Goal: Information Seeking & Learning: Learn about a topic

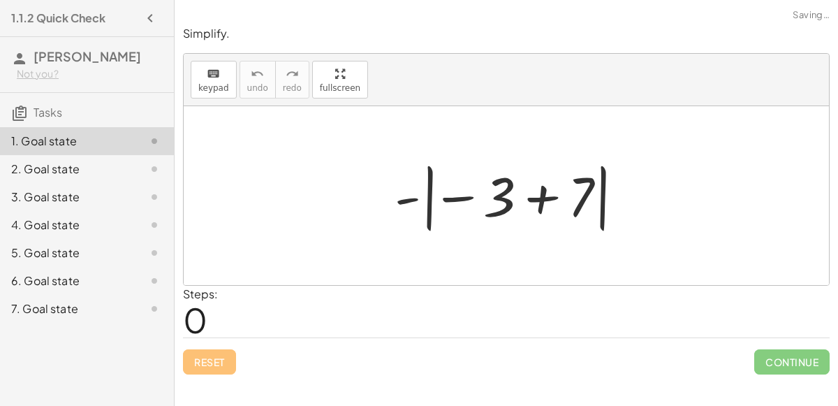
click at [429, 197] on div at bounding box center [512, 196] width 249 height 78
click at [548, 201] on div at bounding box center [512, 196] width 249 height 78
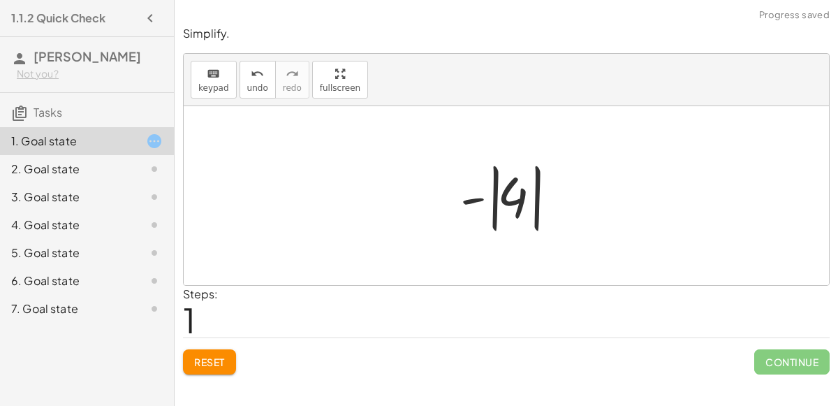
click at [507, 200] on div at bounding box center [511, 196] width 117 height 78
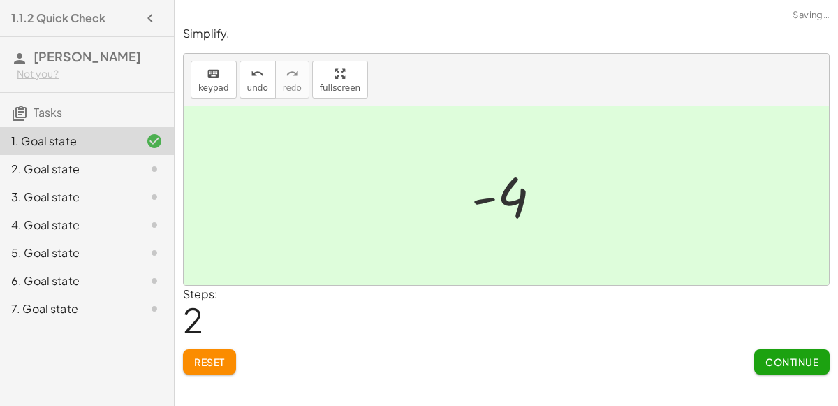
click at [797, 356] on span "Continue" at bounding box center [792, 362] width 53 height 13
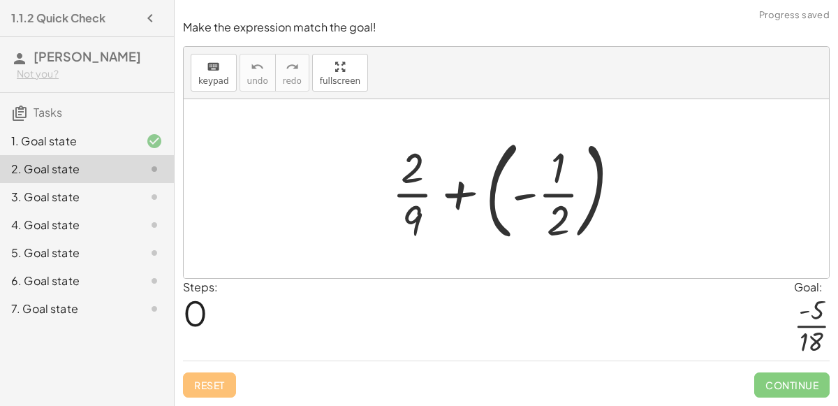
click at [492, 193] on div at bounding box center [512, 189] width 254 height 116
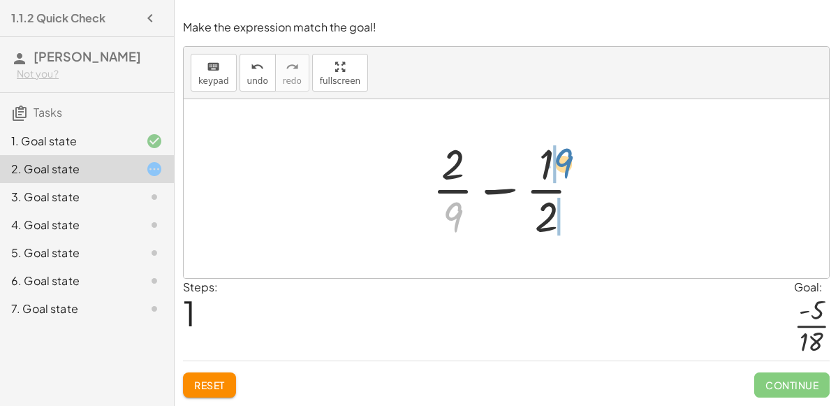
drag, startPoint x: 443, startPoint y: 217, endPoint x: 554, endPoint y: 163, distance: 123.1
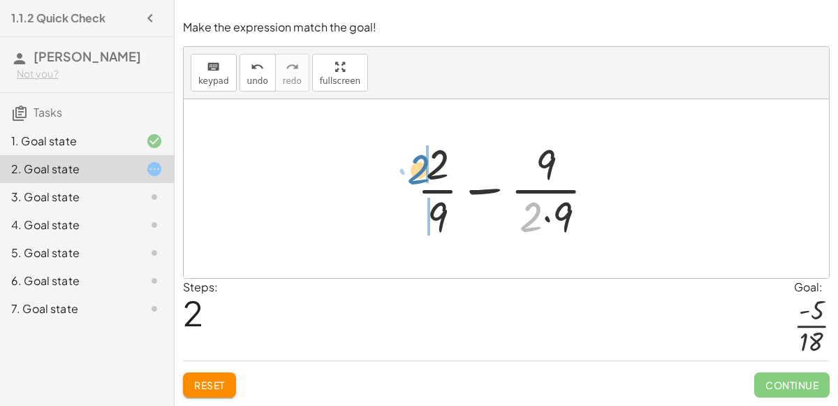
drag, startPoint x: 532, startPoint y: 221, endPoint x: 418, endPoint y: 178, distance: 120.9
click at [418, 178] on div at bounding box center [511, 189] width 203 height 108
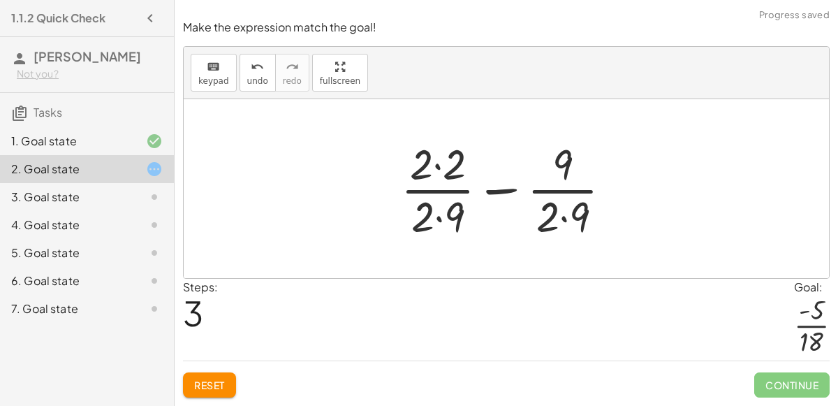
click at [436, 173] on div at bounding box center [512, 189] width 236 height 108
click at [437, 211] on div at bounding box center [512, 189] width 234 height 108
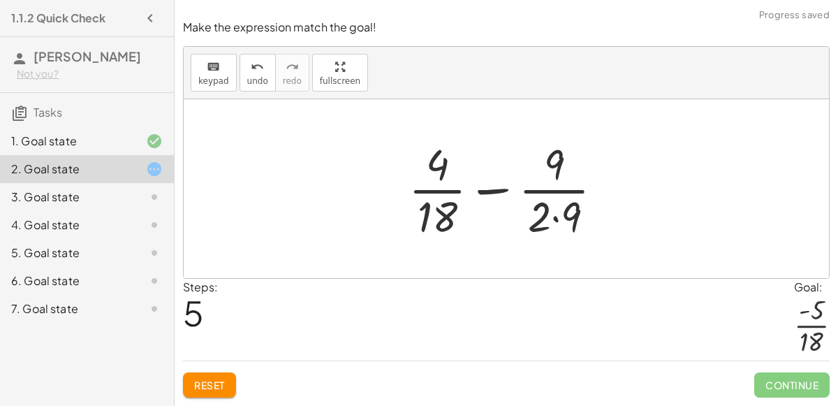
click at [560, 219] on div at bounding box center [512, 189] width 220 height 108
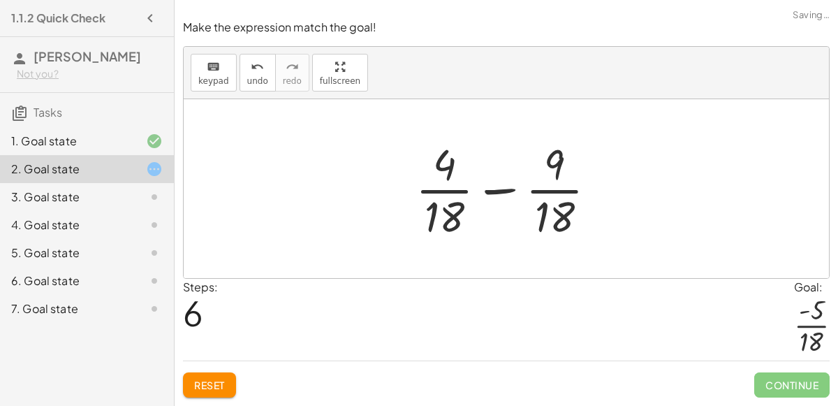
click at [517, 196] on div at bounding box center [512, 189] width 206 height 108
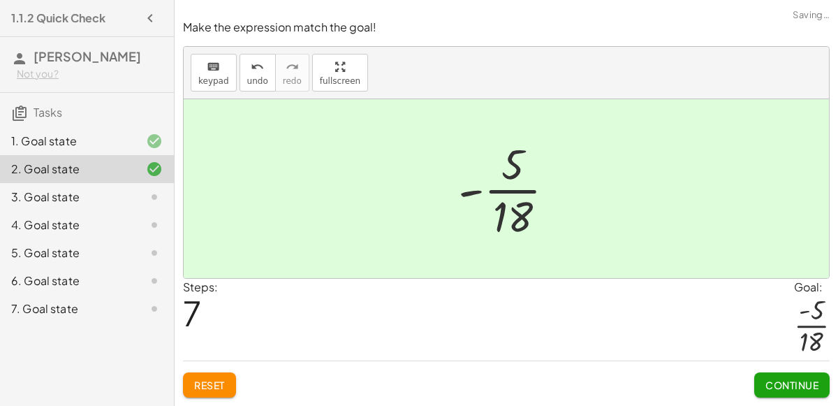
click at [774, 377] on button "Continue" at bounding box center [791, 384] width 75 height 25
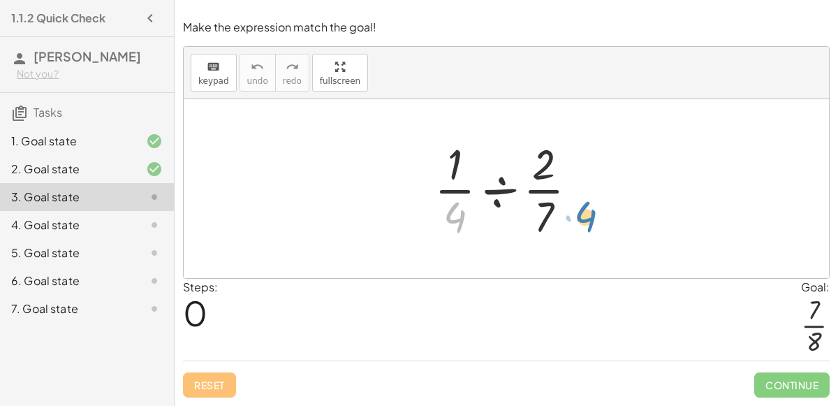
drag, startPoint x: 455, startPoint y: 216, endPoint x: 586, endPoint y: 212, distance: 131.4
click at [586, 212] on div at bounding box center [511, 189] width 168 height 108
drag, startPoint x: 555, startPoint y: 212, endPoint x: 592, endPoint y: 162, distance: 62.3
click at [592, 162] on div at bounding box center [511, 189] width 168 height 108
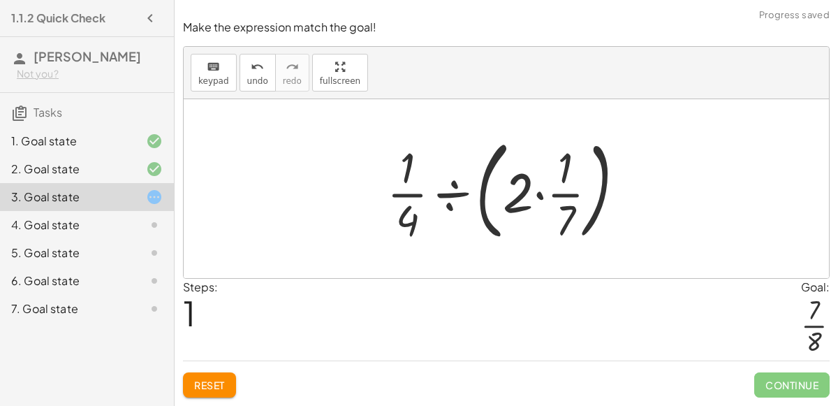
click at [540, 198] on div at bounding box center [512, 189] width 264 height 116
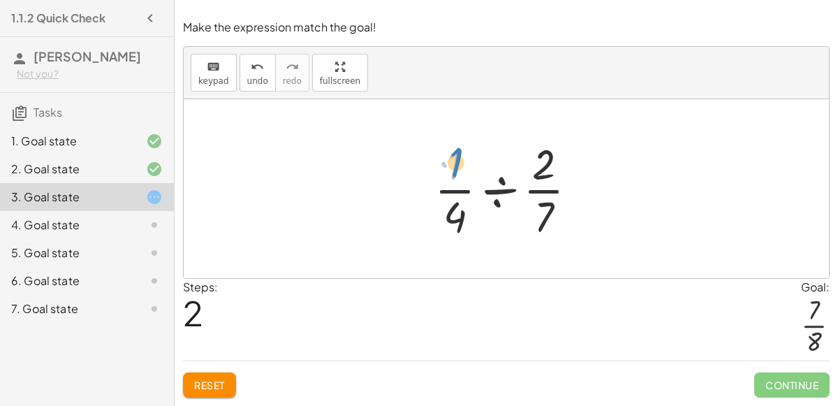
click at [455, 169] on div at bounding box center [511, 189] width 168 height 108
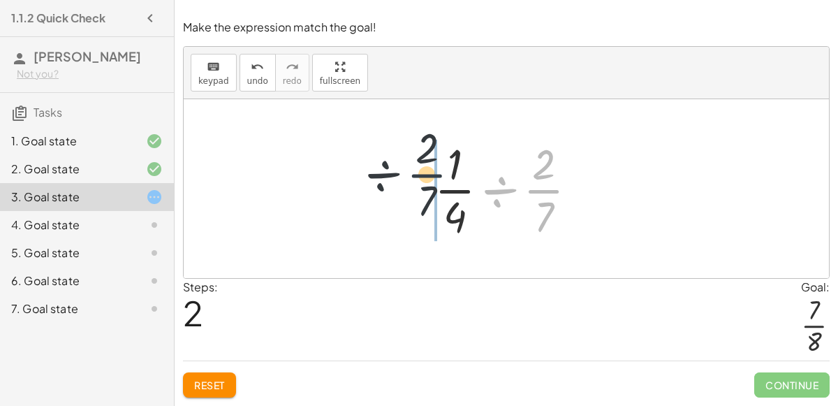
drag, startPoint x: 544, startPoint y: 191, endPoint x: 420, endPoint y: 173, distance: 125.7
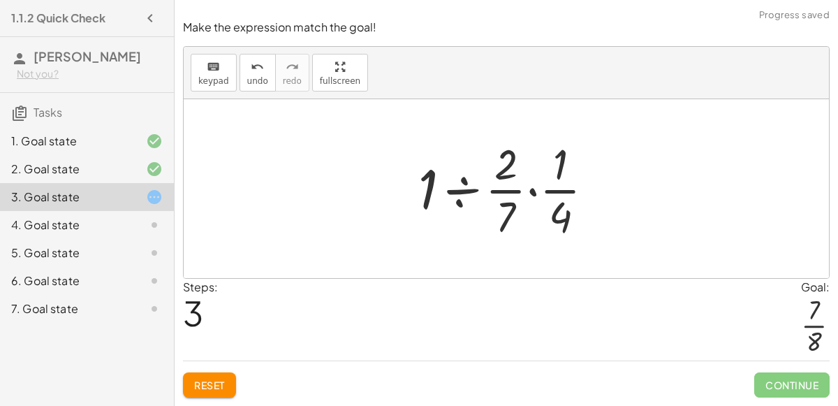
click at [527, 191] on div at bounding box center [511, 189] width 201 height 108
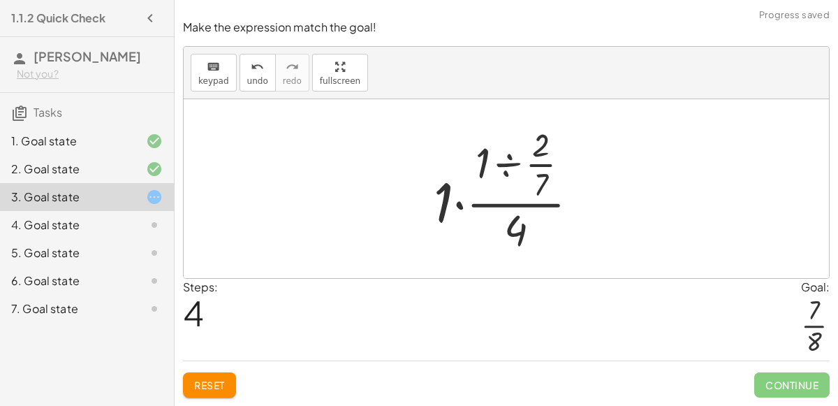
click at [458, 205] on div at bounding box center [512, 189] width 170 height 135
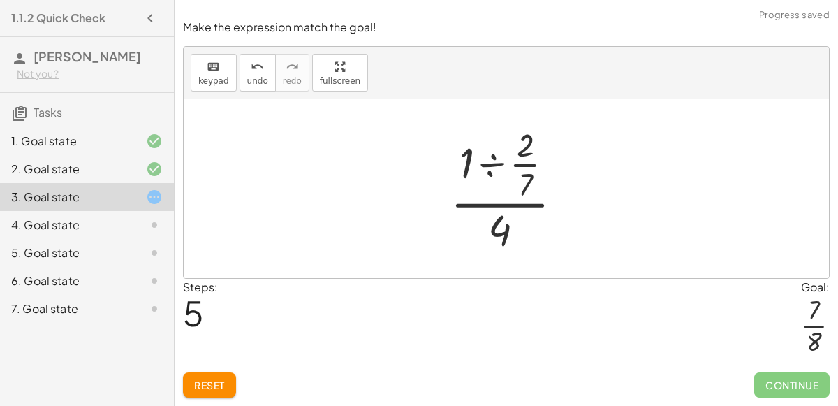
click at [492, 210] on div at bounding box center [513, 189] width 138 height 135
click at [492, 170] on div at bounding box center [513, 189] width 138 height 135
click at [494, 168] on div at bounding box center [512, 189] width 112 height 135
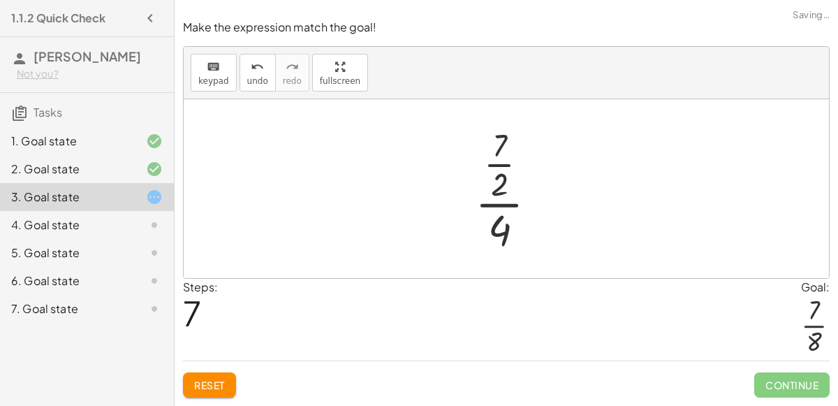
click at [489, 207] on div at bounding box center [511, 189] width 87 height 135
drag, startPoint x: 497, startPoint y: 225, endPoint x: 503, endPoint y: 232, distance: 8.9
click at [503, 232] on div at bounding box center [511, 189] width 87 height 135
drag, startPoint x: 502, startPoint y: 149, endPoint x: 509, endPoint y: 233, distance: 84.2
click at [509, 233] on div at bounding box center [511, 189] width 87 height 135
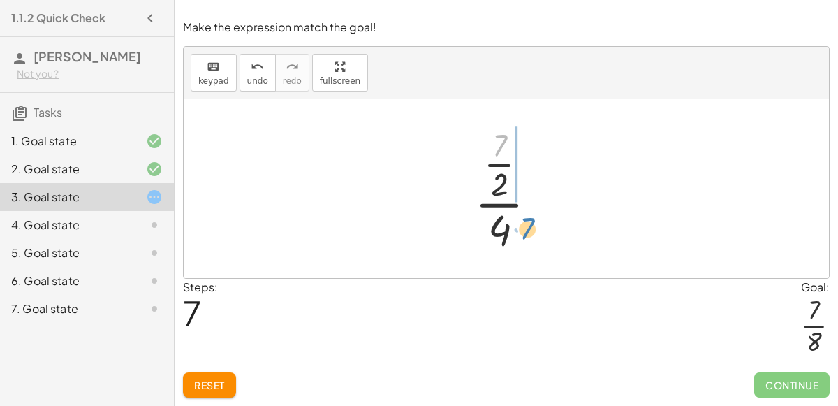
drag, startPoint x: 499, startPoint y: 145, endPoint x: 529, endPoint y: 231, distance: 91.7
click at [529, 231] on div at bounding box center [511, 189] width 87 height 135
drag, startPoint x: 487, startPoint y: 176, endPoint x: 504, endPoint y: 131, distance: 48.4
click at [504, 131] on div at bounding box center [511, 189] width 117 height 135
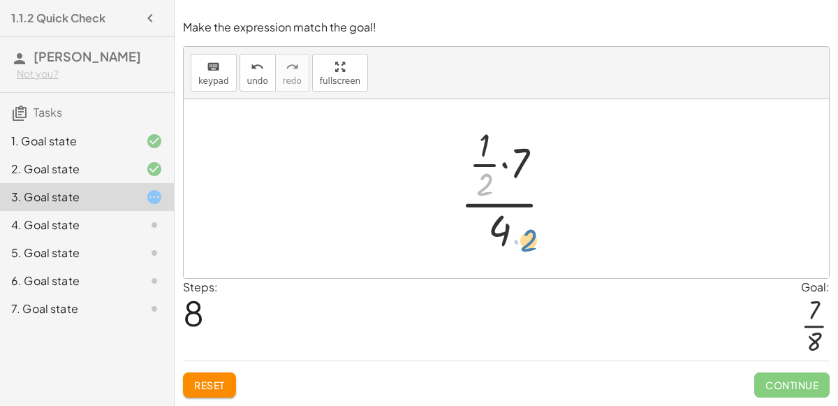
drag, startPoint x: 481, startPoint y: 182, endPoint x: 523, endPoint y: 237, distance: 69.2
click at [523, 237] on div at bounding box center [511, 189] width 117 height 135
click at [216, 381] on span "Reset" at bounding box center [209, 385] width 31 height 13
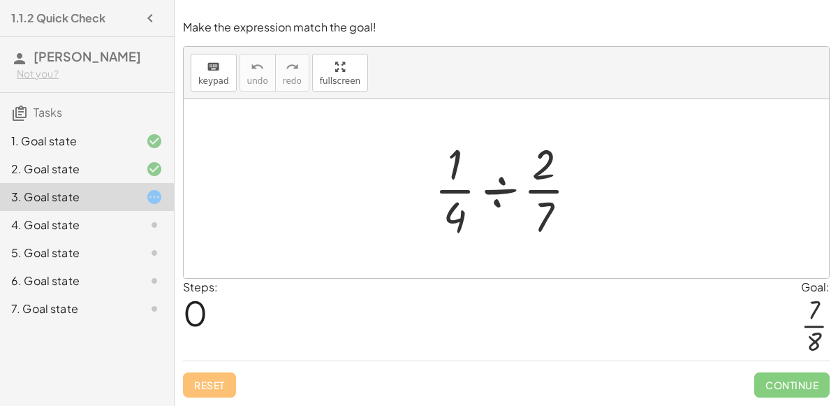
click at [539, 214] on div at bounding box center [511, 189] width 168 height 108
drag, startPoint x: 453, startPoint y: 221, endPoint x: 454, endPoint y: 233, distance: 11.9
click at [454, 233] on div at bounding box center [511, 189] width 168 height 108
click at [453, 193] on div at bounding box center [511, 189] width 168 height 108
click at [539, 195] on div at bounding box center [511, 189] width 168 height 108
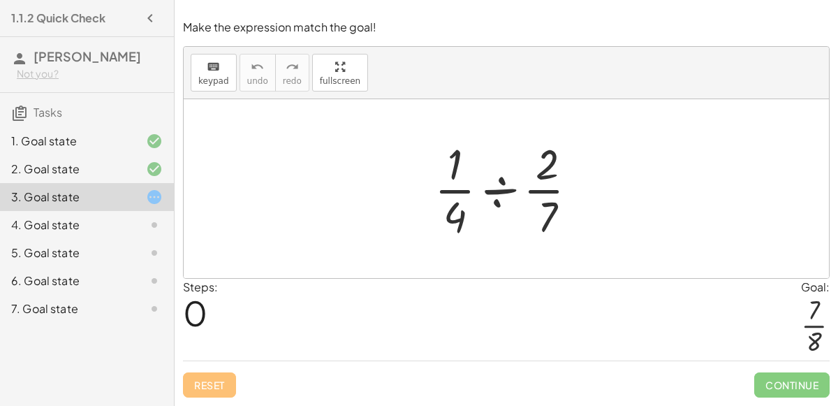
click at [502, 194] on div at bounding box center [511, 189] width 168 height 108
click at [502, 194] on div at bounding box center [512, 189] width 134 height 108
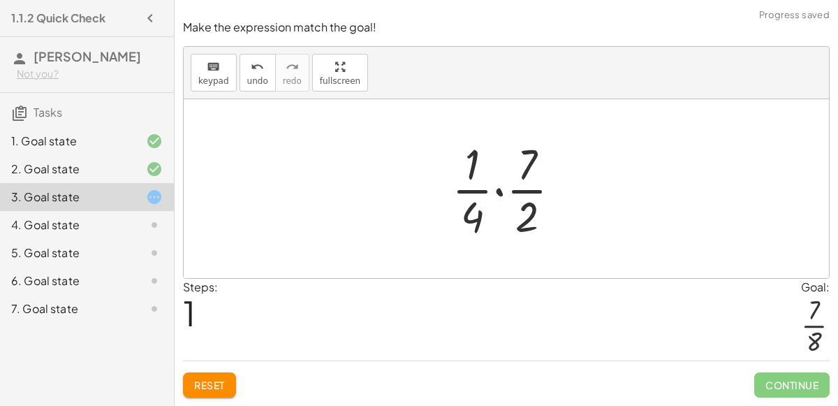
click at [501, 196] on div at bounding box center [512, 189] width 134 height 108
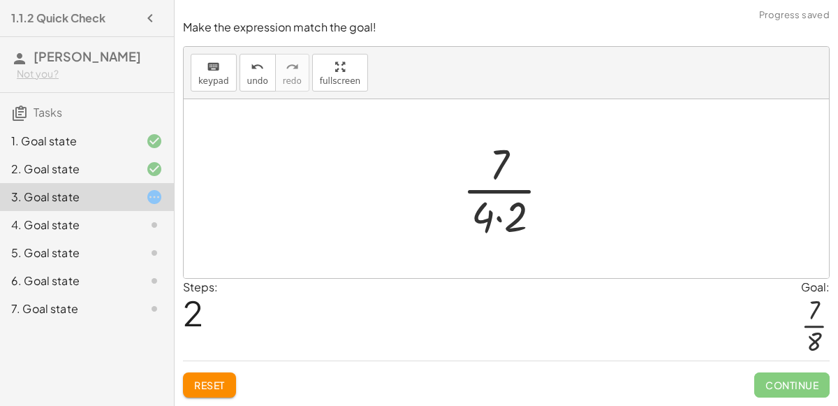
click at [502, 216] on div at bounding box center [511, 189] width 112 height 108
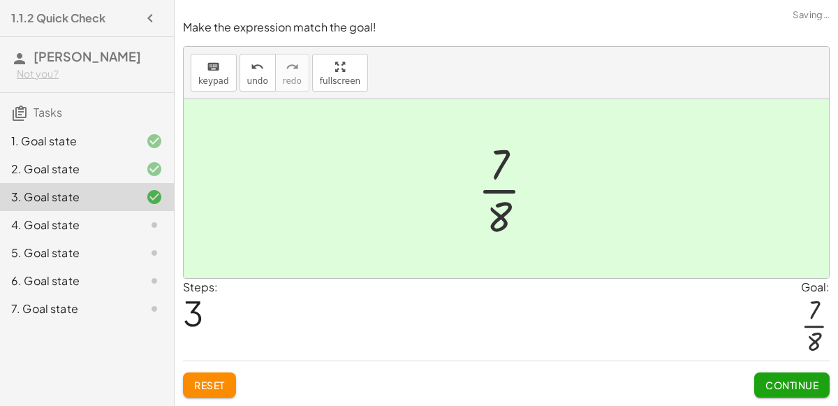
click at [783, 380] on span "Continue" at bounding box center [792, 385] width 53 height 13
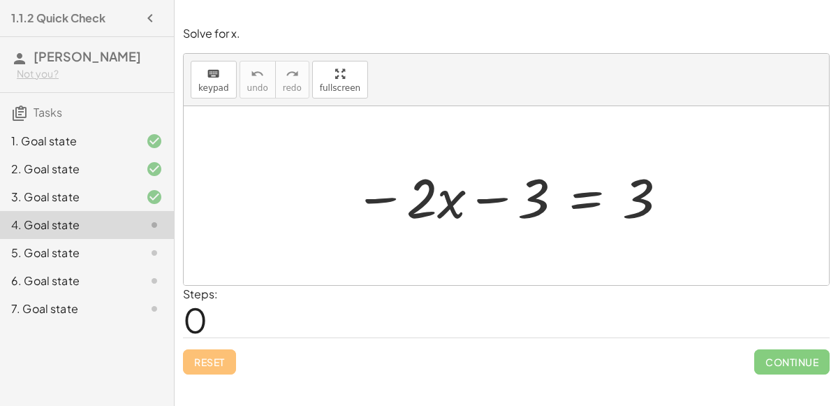
click at [587, 193] on div at bounding box center [511, 196] width 329 height 72
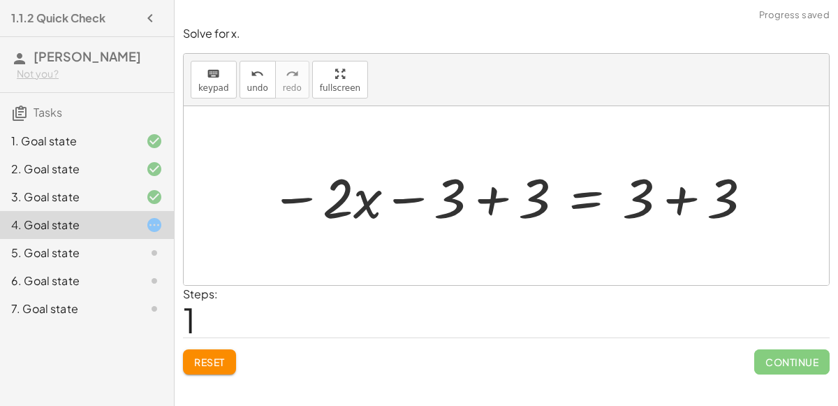
click at [682, 198] on div at bounding box center [511, 196] width 497 height 72
click at [495, 203] on div at bounding box center [469, 196] width 412 height 72
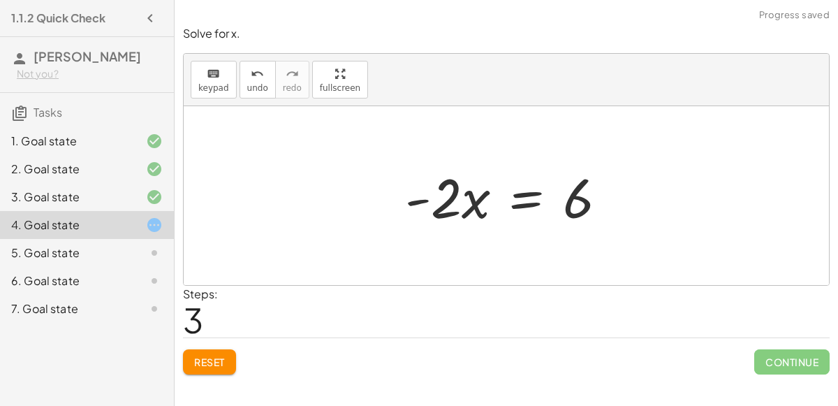
click at [524, 196] on div at bounding box center [511, 196] width 227 height 72
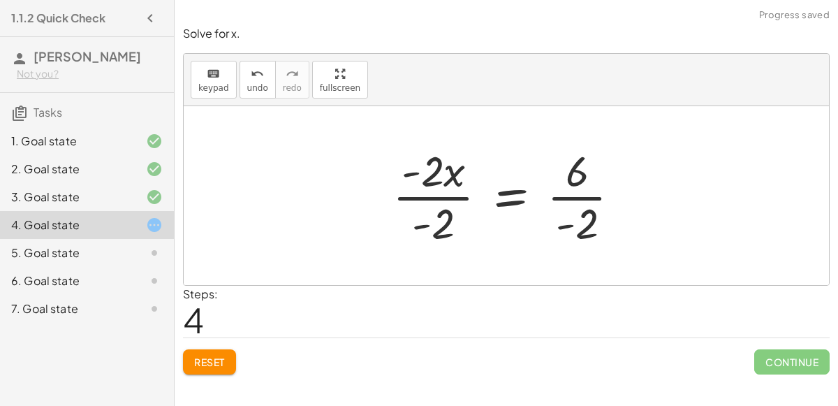
click at [438, 200] on div at bounding box center [513, 196] width 254 height 108
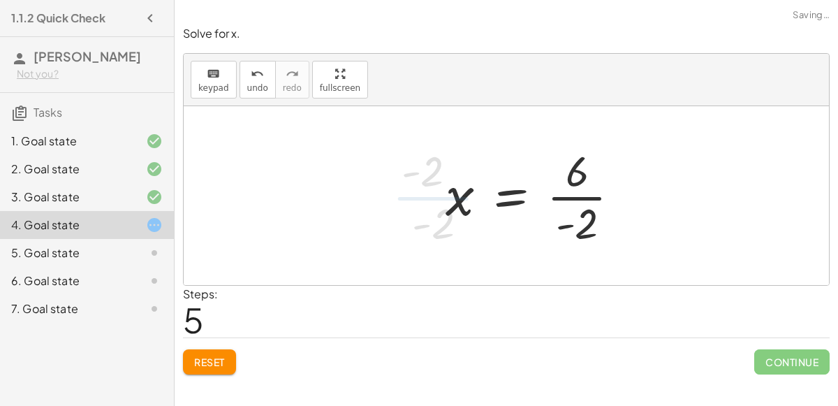
click at [572, 196] on div at bounding box center [539, 196] width 200 height 108
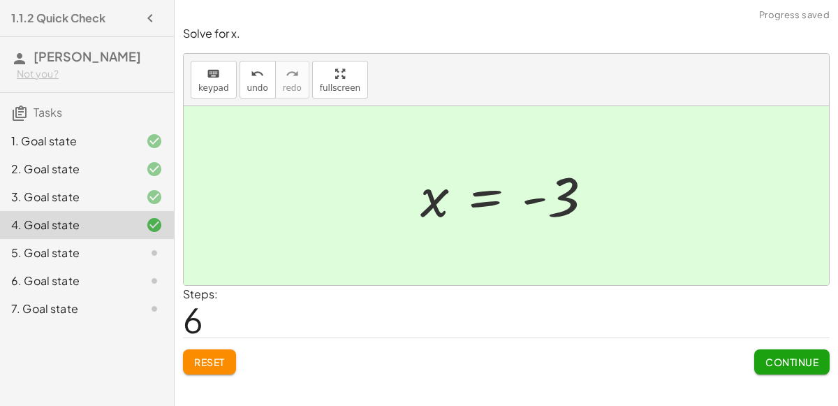
click at [788, 362] on span "Continue" at bounding box center [792, 362] width 53 height 13
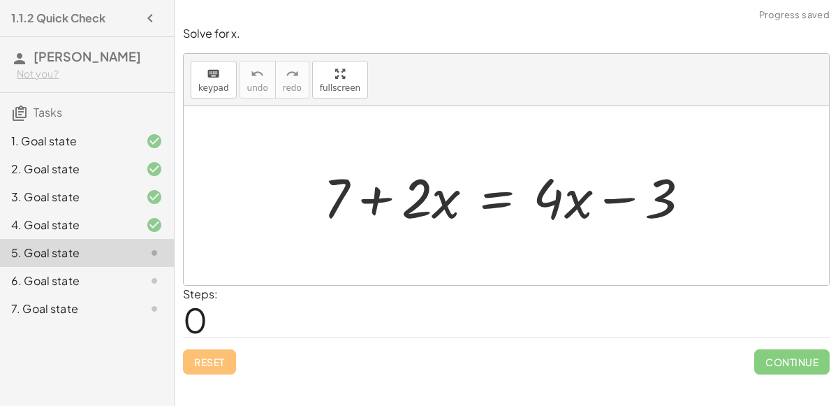
click at [492, 204] on div at bounding box center [512, 196] width 392 height 72
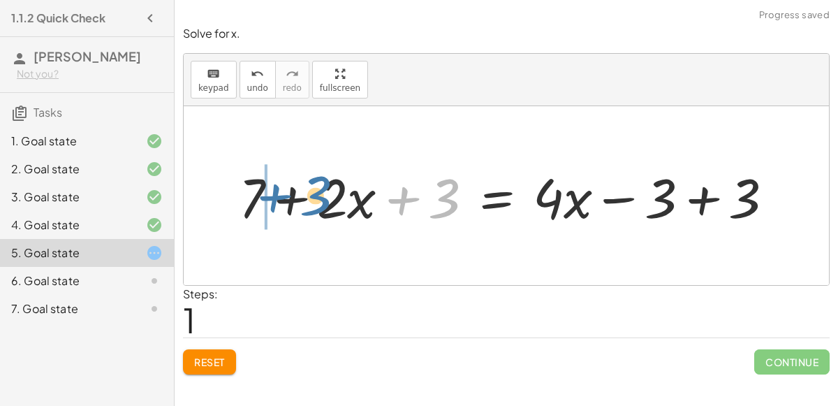
drag, startPoint x: 409, startPoint y: 203, endPoint x: 280, endPoint y: 200, distance: 128.6
click at [280, 200] on div at bounding box center [512, 196] width 560 height 72
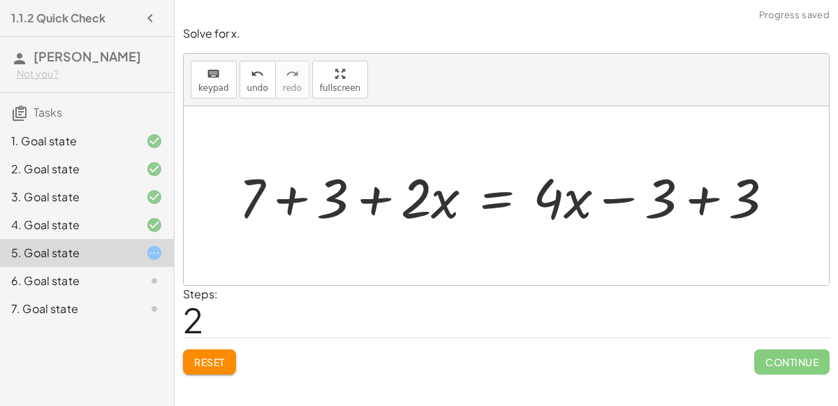
click at [323, 199] on div at bounding box center [512, 196] width 560 height 72
click at [704, 197] on div at bounding box center [543, 196] width 497 height 72
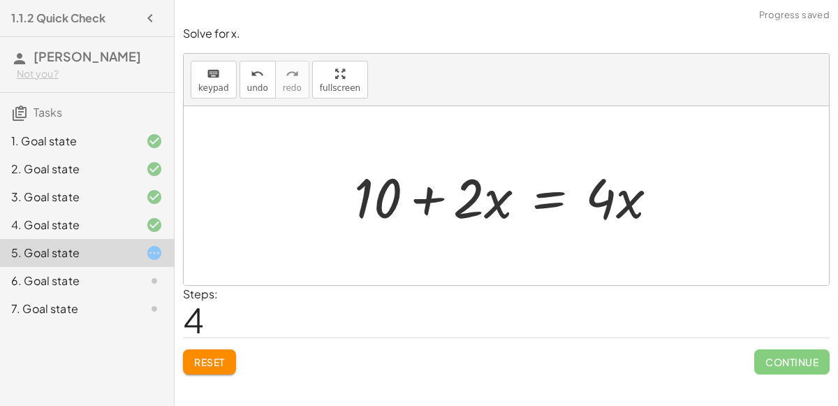
click at [555, 200] on div at bounding box center [511, 196] width 329 height 72
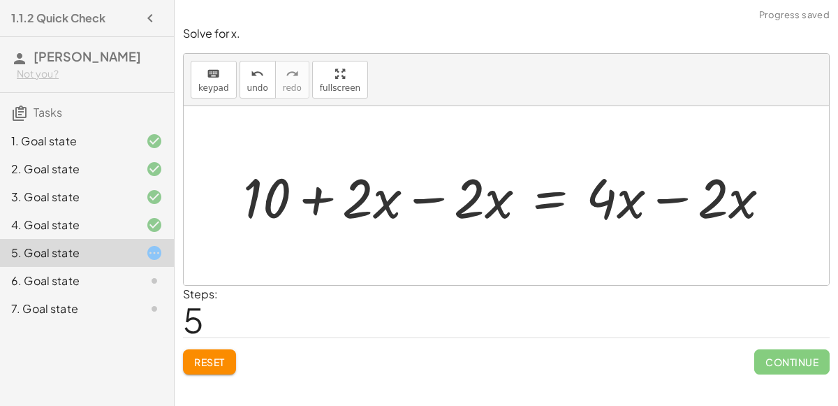
click at [411, 199] on div at bounding box center [512, 196] width 553 height 72
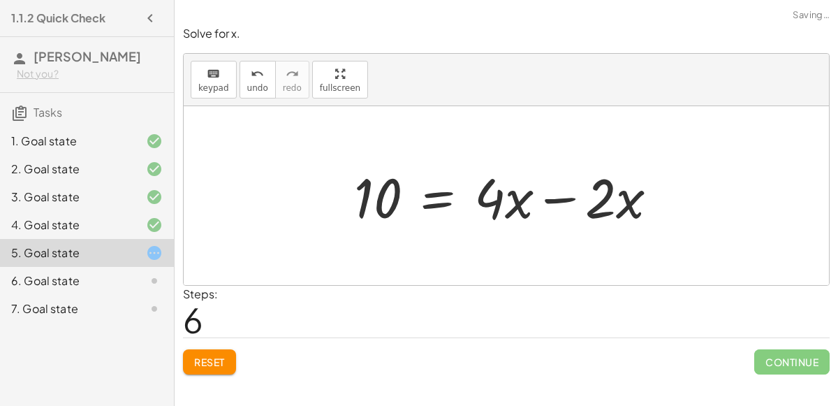
click at [560, 196] on div at bounding box center [511, 196] width 329 height 72
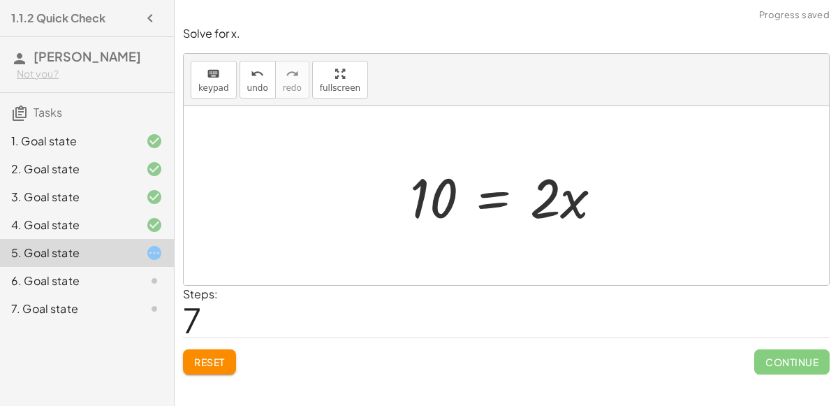
click at [489, 201] on div at bounding box center [512, 196] width 218 height 72
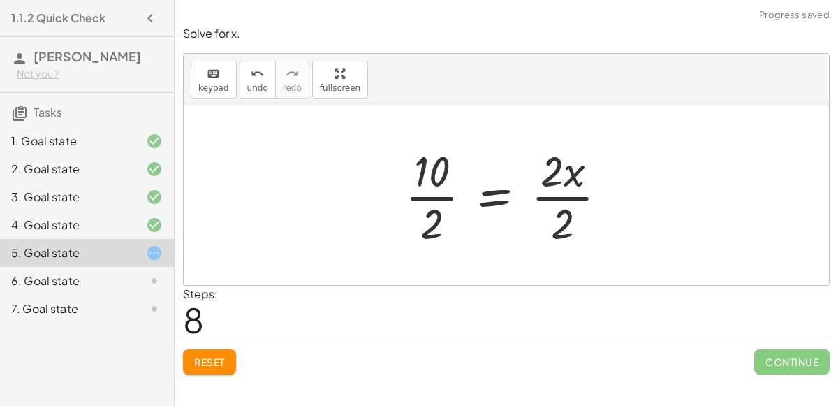
click at [553, 195] on div at bounding box center [511, 196] width 227 height 108
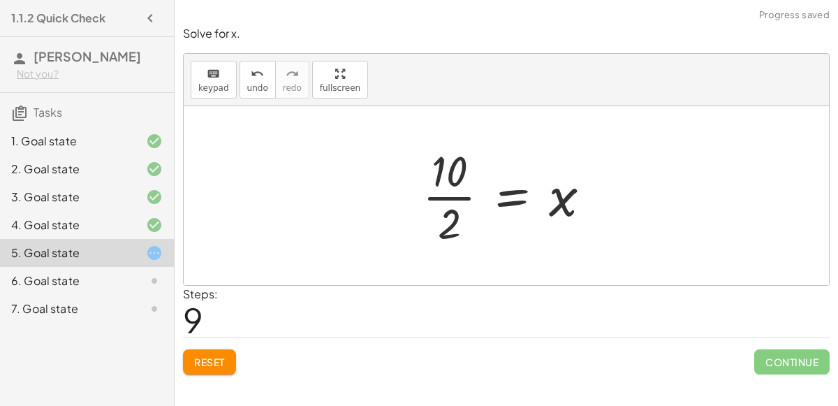
click at [446, 191] on div at bounding box center [512, 196] width 193 height 108
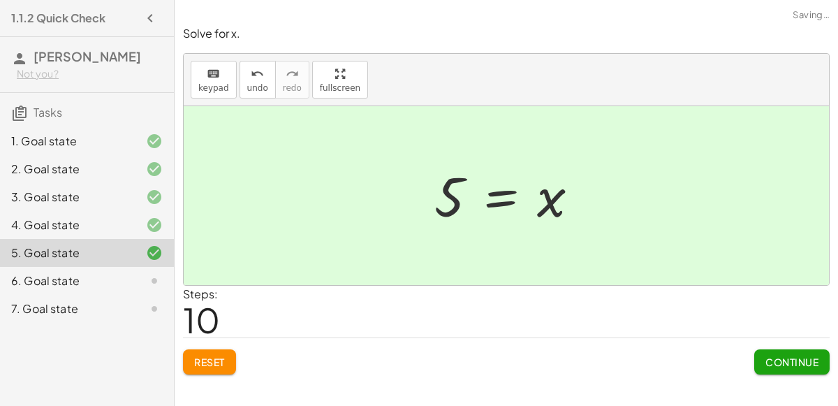
click at [782, 359] on span "Continue" at bounding box center [792, 362] width 53 height 13
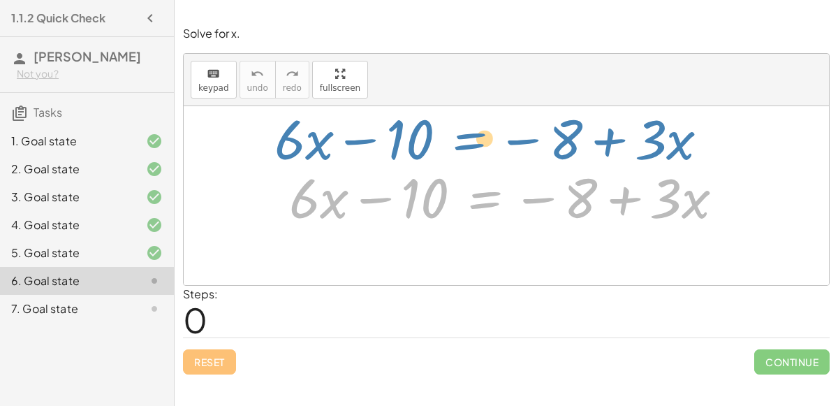
drag, startPoint x: 492, startPoint y: 191, endPoint x: 476, endPoint y: 149, distance: 44.0
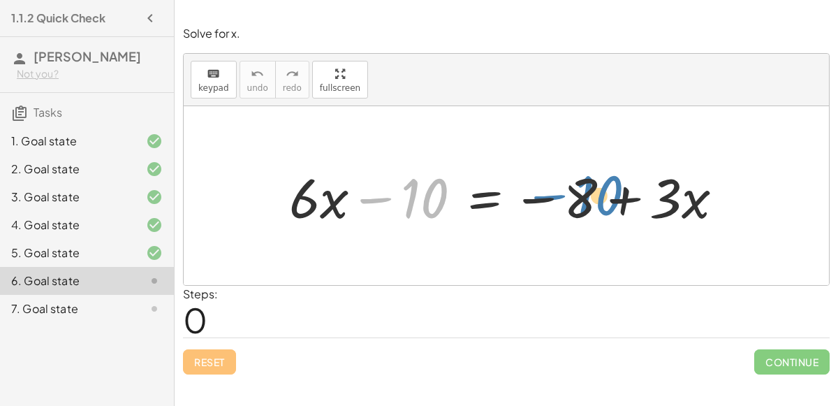
drag, startPoint x: 404, startPoint y: 194, endPoint x: 578, endPoint y: 191, distance: 174.0
click at [578, 191] on div at bounding box center [512, 196] width 460 height 72
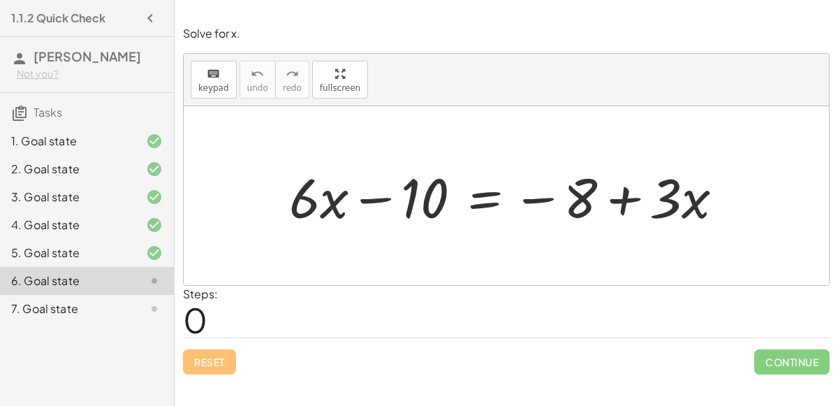
click at [488, 198] on div at bounding box center [512, 196] width 460 height 72
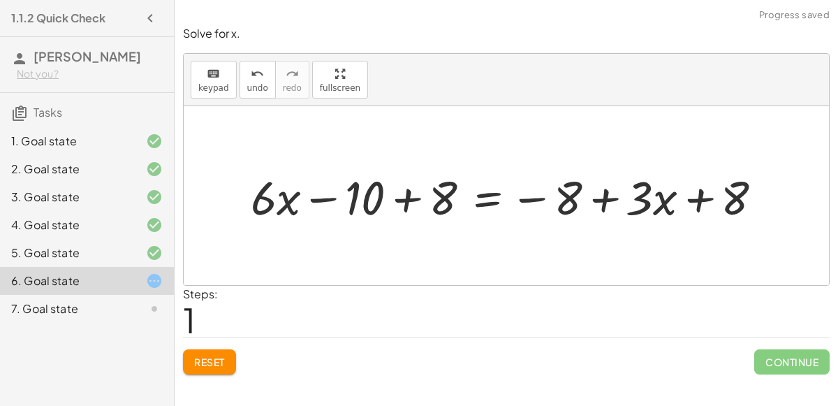
click at [389, 197] on div at bounding box center [512, 195] width 537 height 61
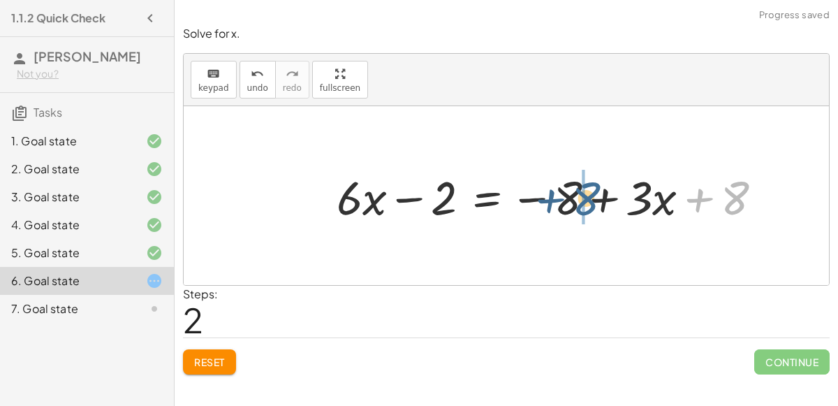
drag, startPoint x: 726, startPoint y: 194, endPoint x: 576, endPoint y: 195, distance: 149.5
click at [576, 195] on div at bounding box center [555, 195] width 451 height 61
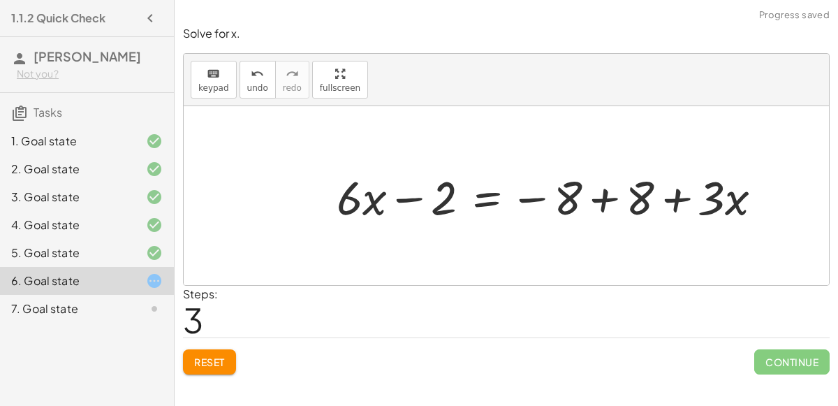
click at [601, 198] on div at bounding box center [555, 195] width 451 height 61
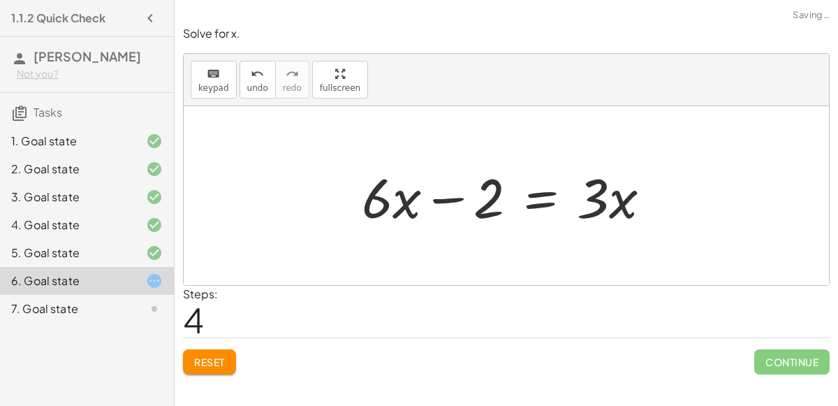
click at [541, 198] on div at bounding box center [512, 196] width 314 height 72
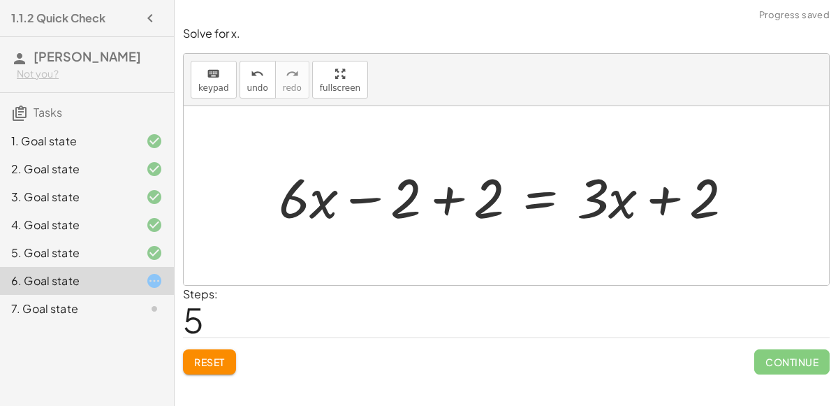
click at [448, 205] on div at bounding box center [512, 196] width 480 height 72
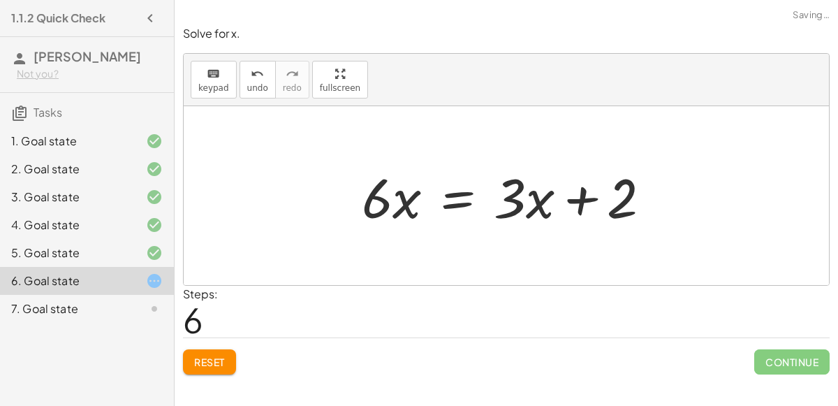
click at [461, 199] on div at bounding box center [512, 196] width 314 height 72
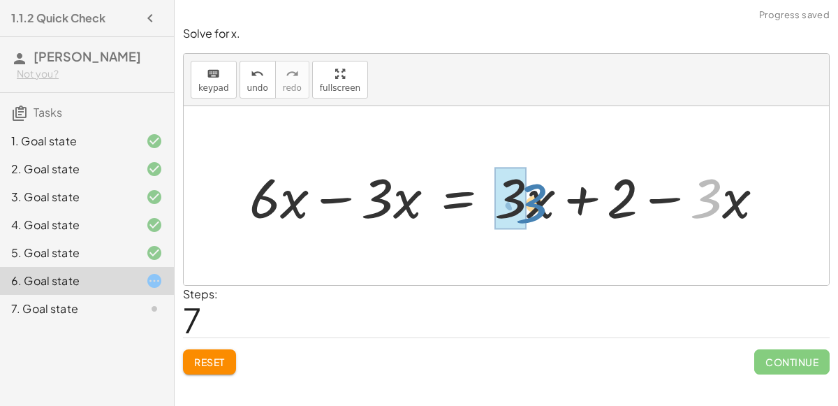
drag, startPoint x: 715, startPoint y: 202, endPoint x: 539, endPoint y: 207, distance: 176.1
click at [539, 207] on div at bounding box center [512, 196] width 540 height 72
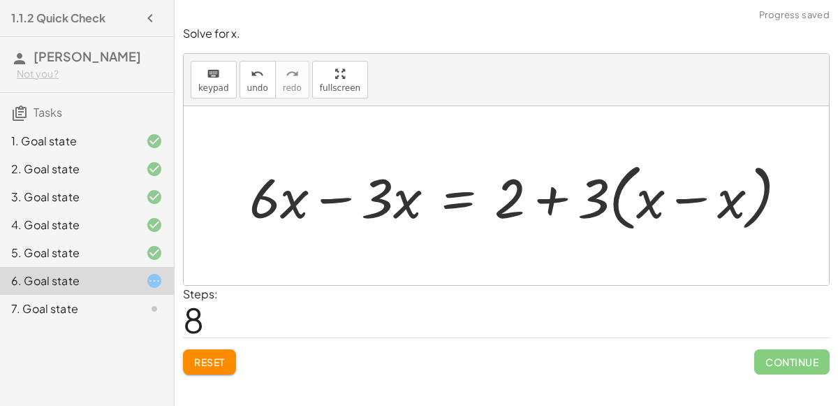
click at [616, 198] on div at bounding box center [523, 196] width 563 height 80
click at [687, 206] on div at bounding box center [523, 196] width 563 height 80
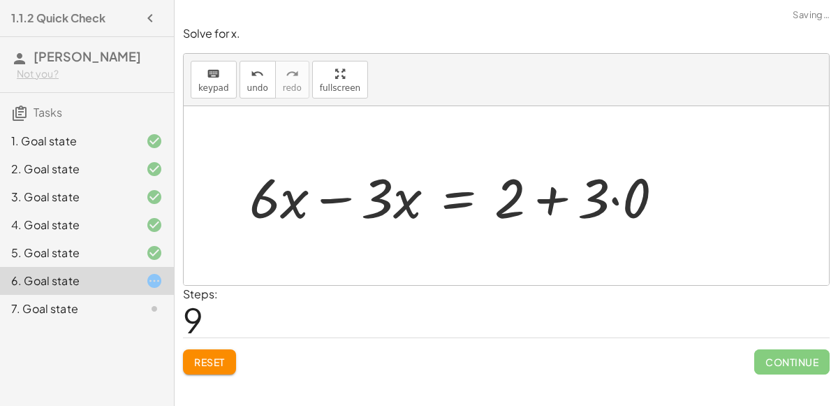
click at [616, 200] on div at bounding box center [461, 196] width 439 height 72
click at [566, 200] on div at bounding box center [439, 196] width 395 height 72
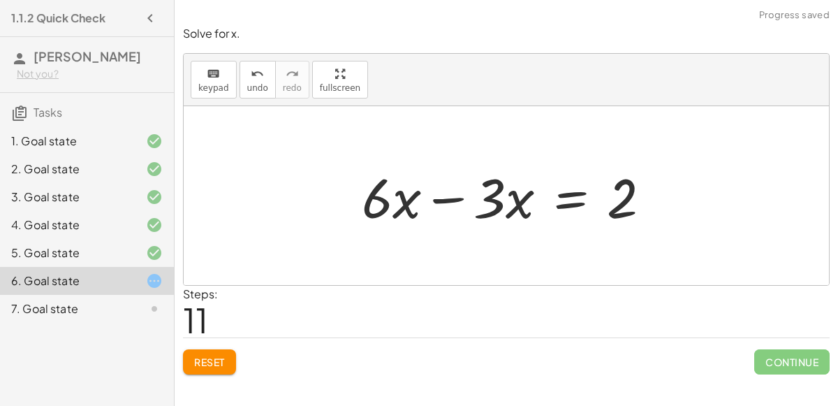
click at [453, 196] on div at bounding box center [512, 196] width 314 height 72
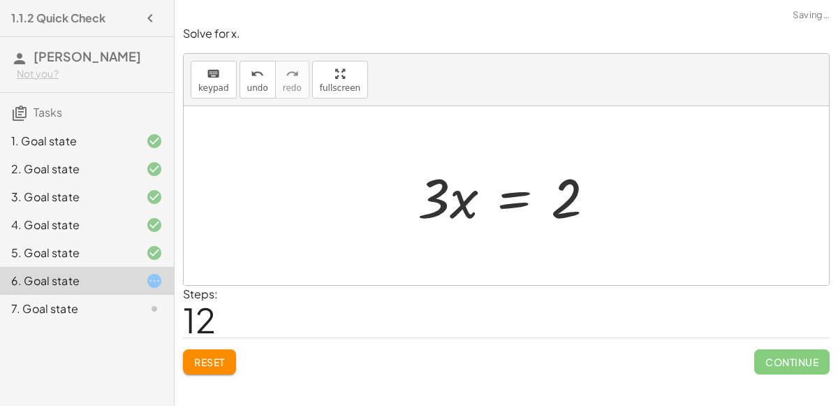
click at [511, 202] on div at bounding box center [512, 196] width 203 height 72
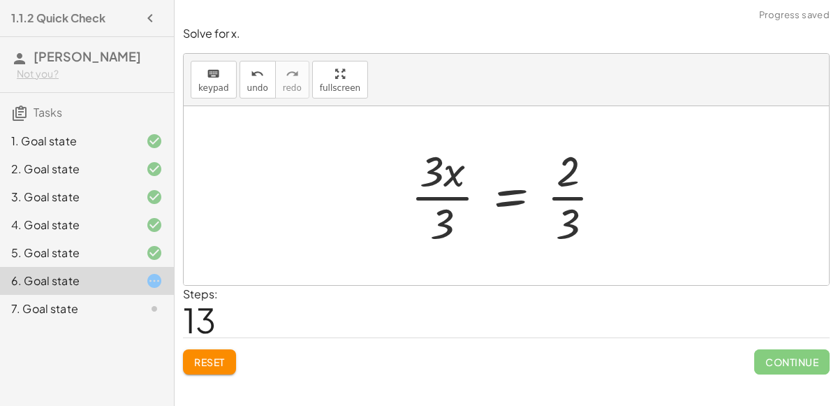
click at [453, 198] on div at bounding box center [512, 196] width 217 height 108
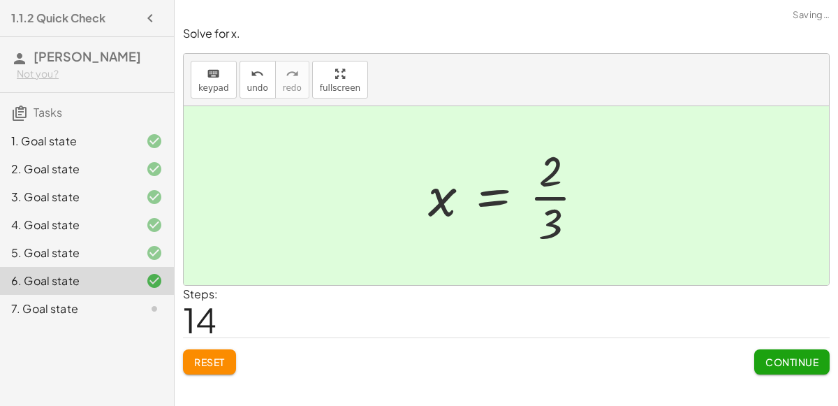
click at [769, 363] on span "Continue" at bounding box center [792, 362] width 53 height 13
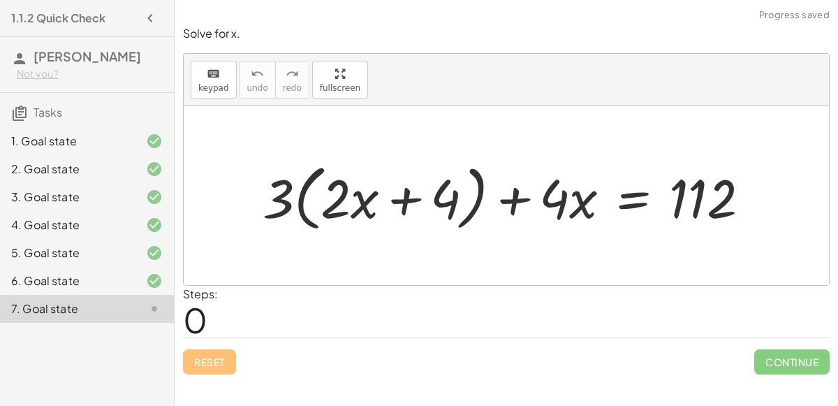
click at [302, 201] on div at bounding box center [512, 195] width 513 height 79
click at [300, 205] on div at bounding box center [512, 195] width 513 height 79
click at [408, 200] on div at bounding box center [512, 195] width 513 height 79
click at [305, 191] on div at bounding box center [512, 195] width 513 height 79
drag, startPoint x: 283, startPoint y: 196, endPoint x: 365, endPoint y: 194, distance: 81.8
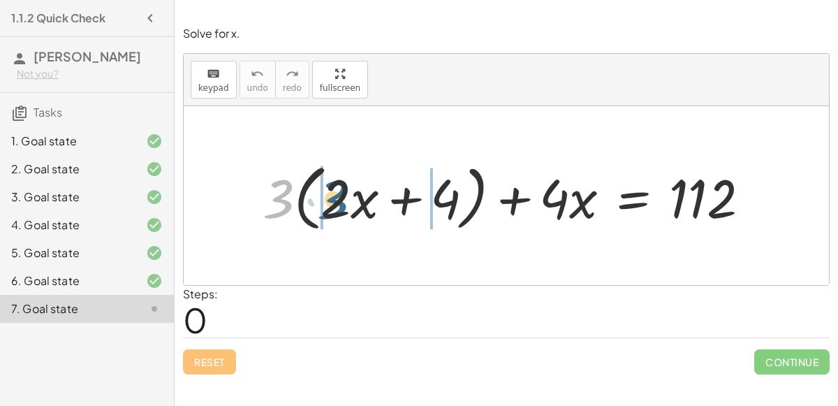
click at [365, 194] on div at bounding box center [512, 195] width 513 height 79
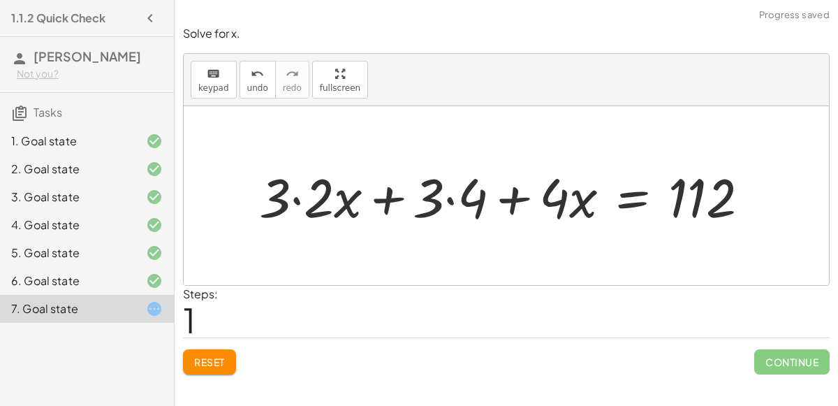
click at [299, 195] on div at bounding box center [510, 195] width 516 height 71
click at [445, 199] on div at bounding box center [532, 195] width 472 height 71
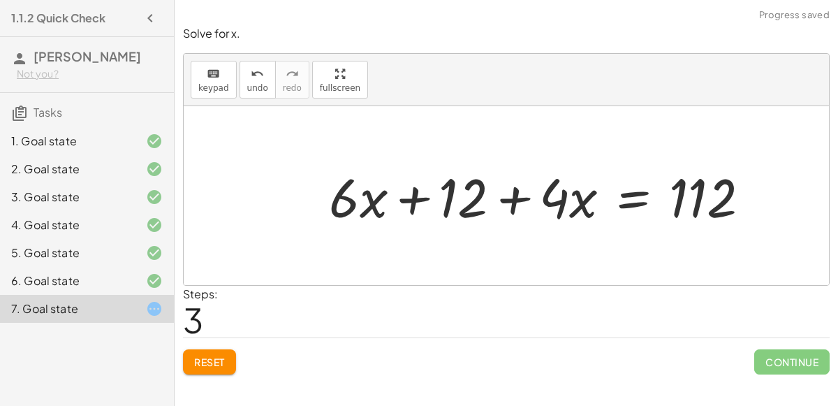
click at [632, 203] on div at bounding box center [545, 195] width 446 height 71
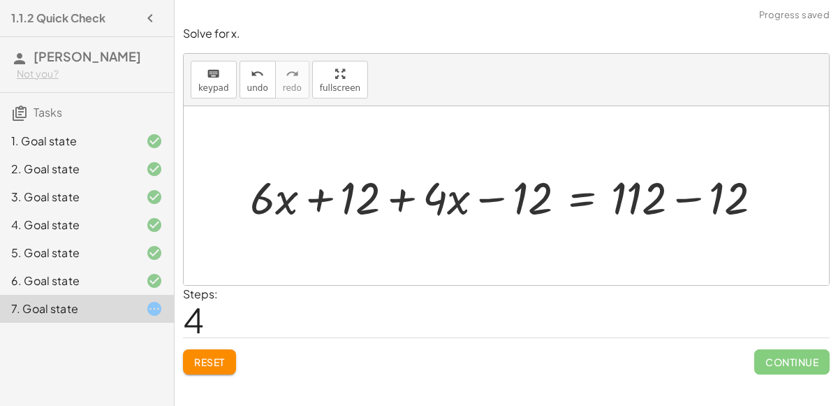
click at [695, 201] on div at bounding box center [512, 195] width 538 height 59
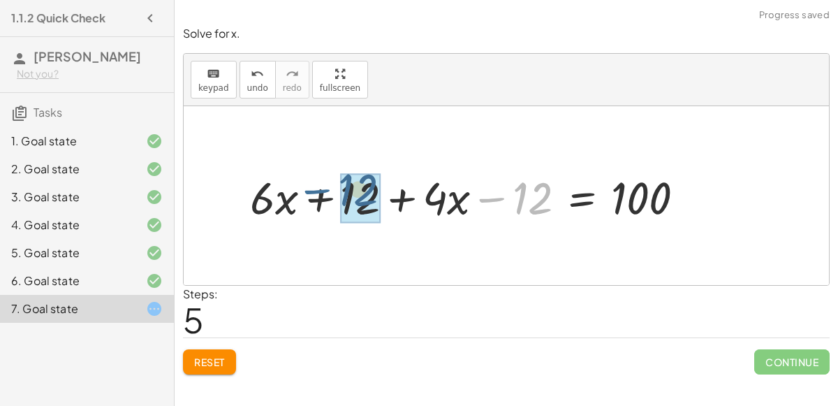
drag, startPoint x: 510, startPoint y: 196, endPoint x: 336, endPoint y: 190, distance: 174.0
click at [336, 190] on div at bounding box center [473, 195] width 460 height 59
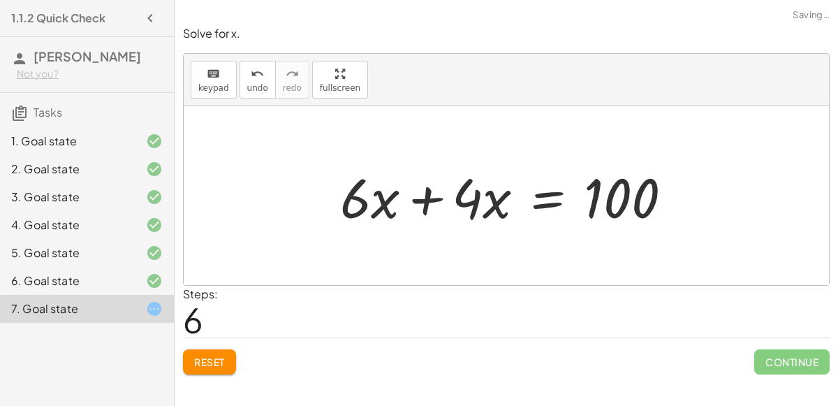
click at [429, 206] on div at bounding box center [512, 196] width 358 height 72
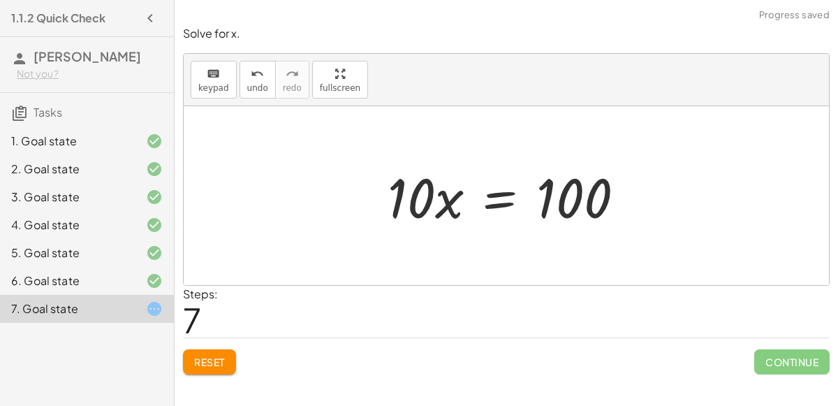
click at [511, 203] on div at bounding box center [512, 196] width 262 height 72
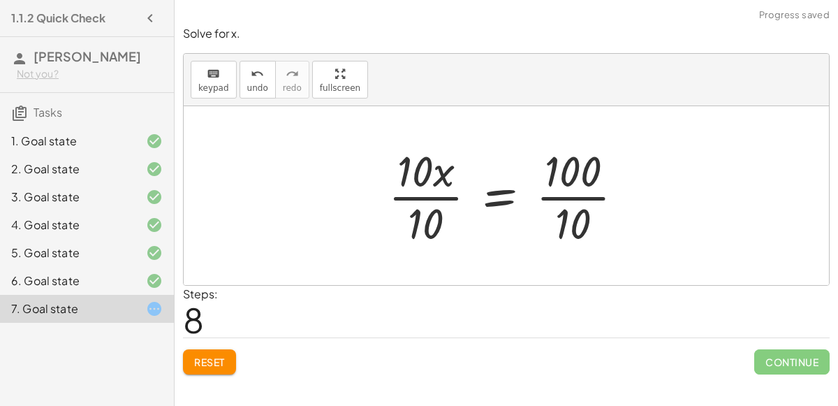
click at [444, 200] on div at bounding box center [511, 196] width 261 height 108
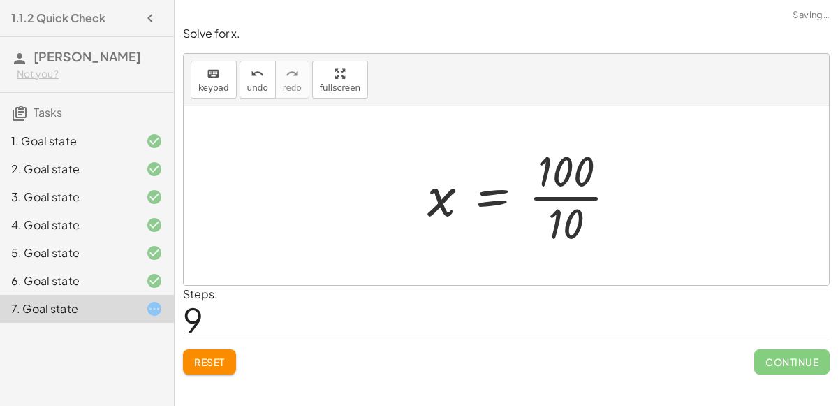
click at [583, 195] on div at bounding box center [528, 196] width 214 height 108
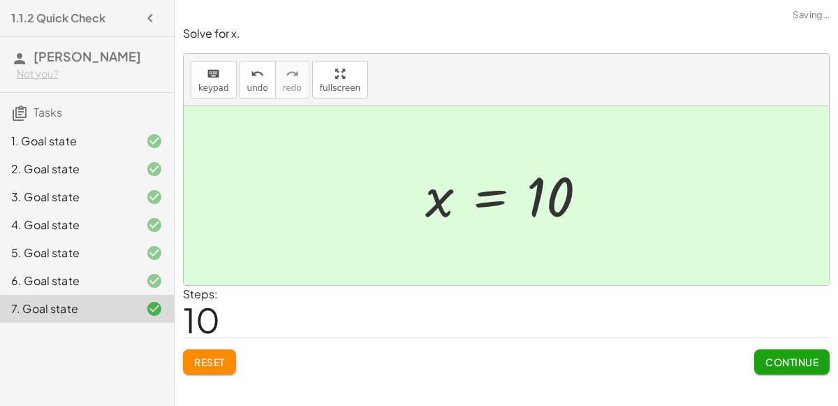
click at [775, 352] on button "Continue" at bounding box center [791, 361] width 75 height 25
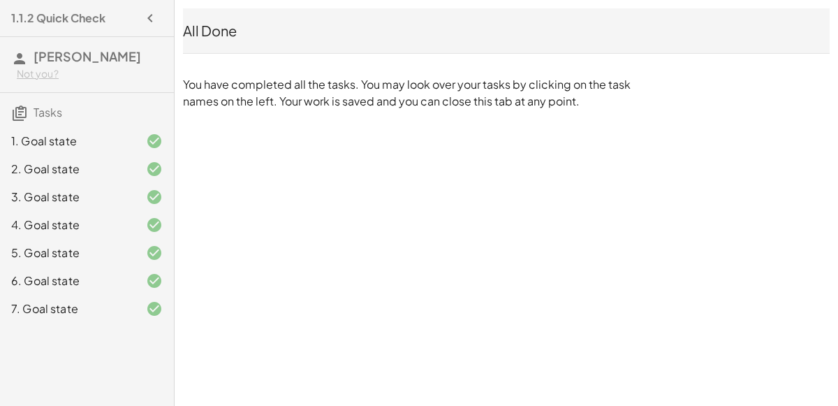
click at [0, 0] on div "1.1.2 Quick Check [PERSON_NAME] Not you? Tasks 1. Goal state 2. Goal state 3. G…" at bounding box center [0, 0] width 0 height 0
click at [156, 17] on icon "button" at bounding box center [150, 18] width 17 height 17
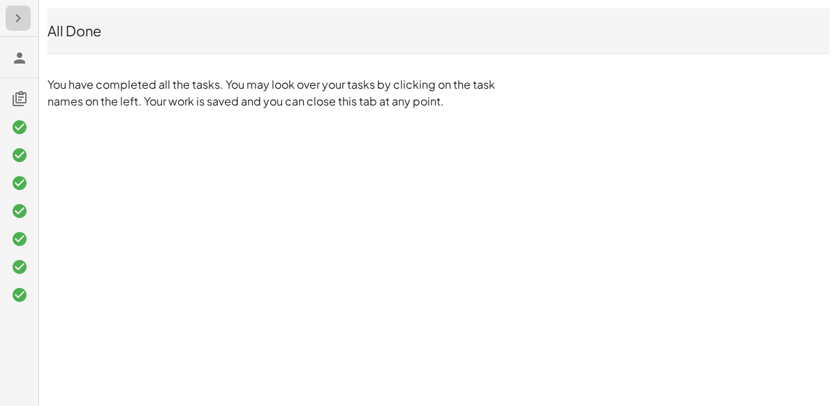
click at [13, 29] on button "button" at bounding box center [18, 18] width 25 height 25
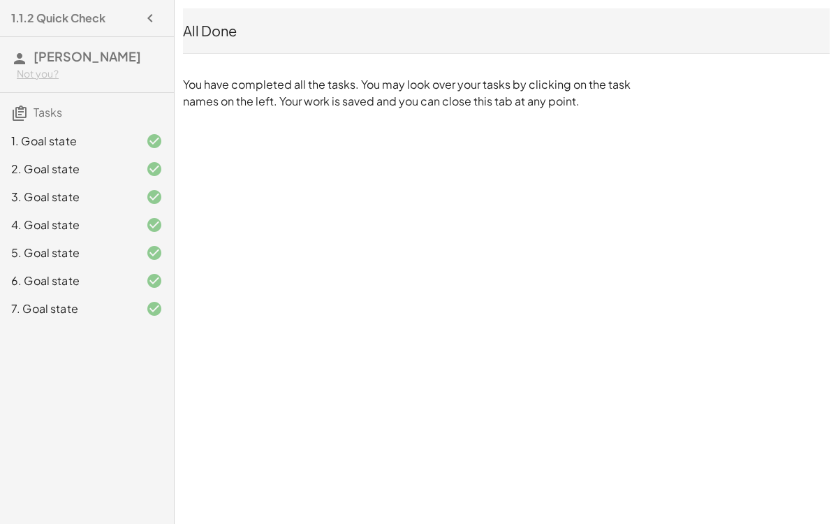
click at [275, 19] on div "All Done" at bounding box center [506, 30] width 647 height 45
